Goal: Check status

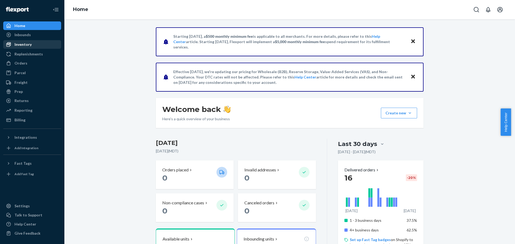
click at [26, 47] on div "Inventory" at bounding box center [22, 44] width 17 height 5
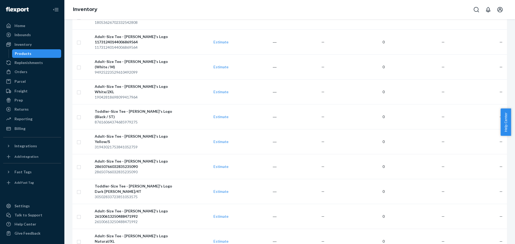
scroll to position [2398, 0]
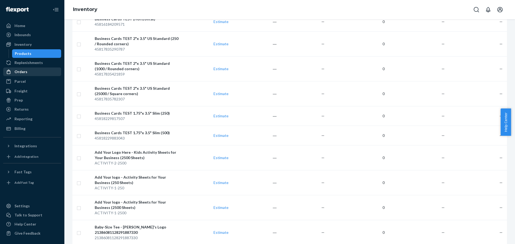
click at [28, 72] on div "Orders" at bounding box center [32, 72] width 57 height 8
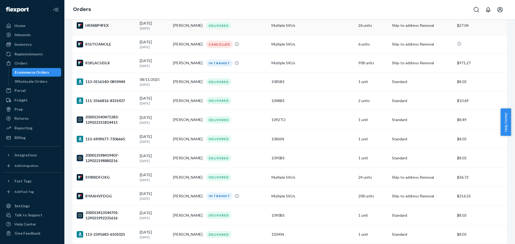
scroll to position [80, 0]
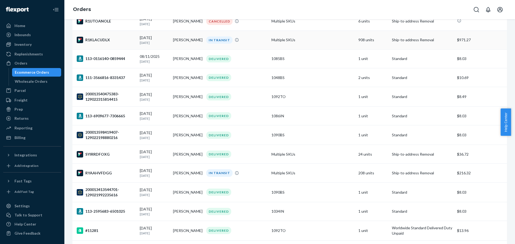
click at [97, 40] on div "R1KLACUDLX" at bounding box center [106, 40] width 59 height 6
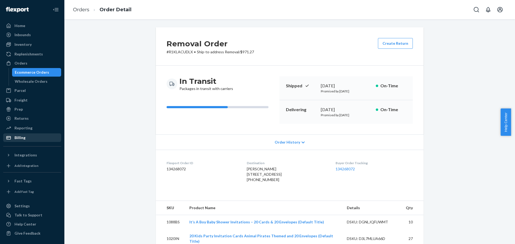
click at [22, 138] on div "Billing" at bounding box center [19, 137] width 11 height 5
